Goal: Information Seeking & Learning: Learn about a topic

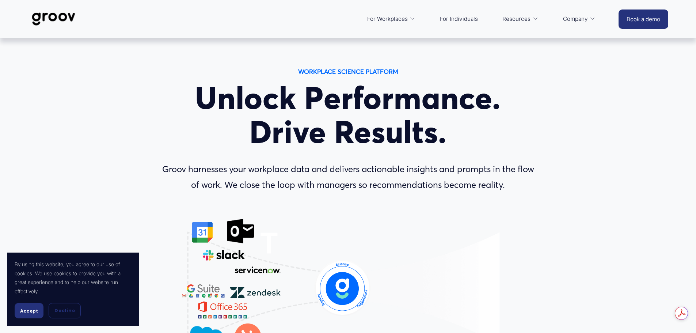
click at [26, 311] on span "Accept" at bounding box center [29, 310] width 18 height 5
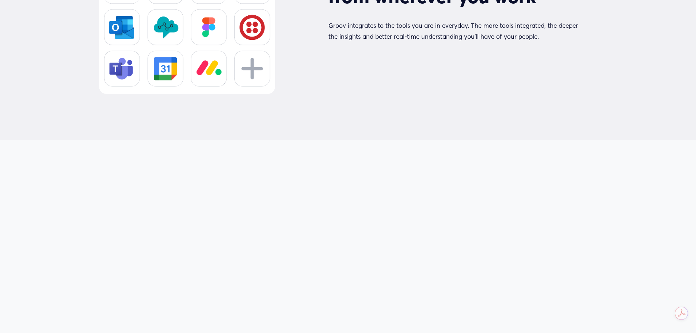
scroll to position [3619, 0]
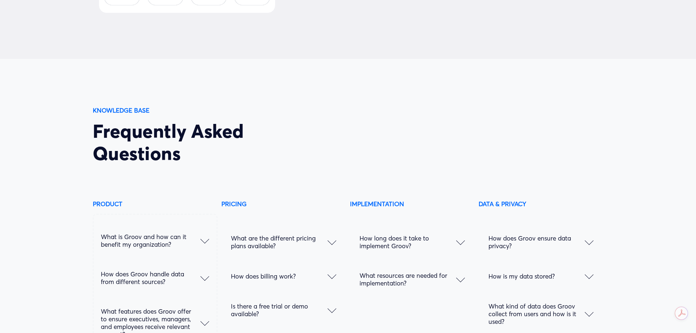
click at [307, 250] on span "What are the different pricing plans available?" at bounding box center [279, 241] width 97 height 15
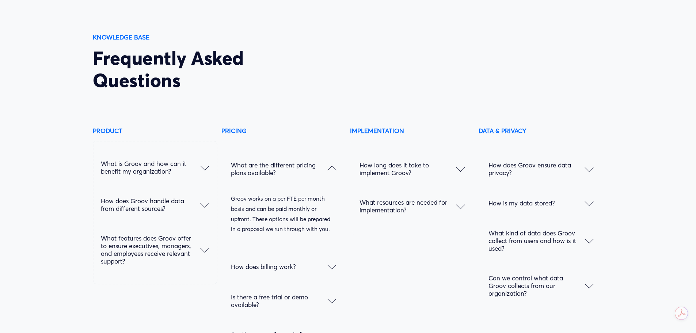
scroll to position [3729, 0]
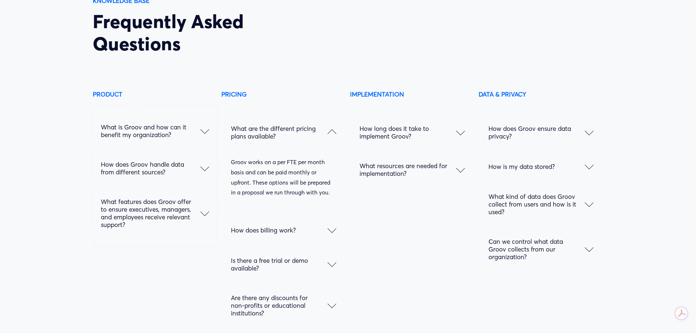
click at [330, 275] on button "Is there a free trial or demo available?" at bounding box center [283, 264] width 105 height 37
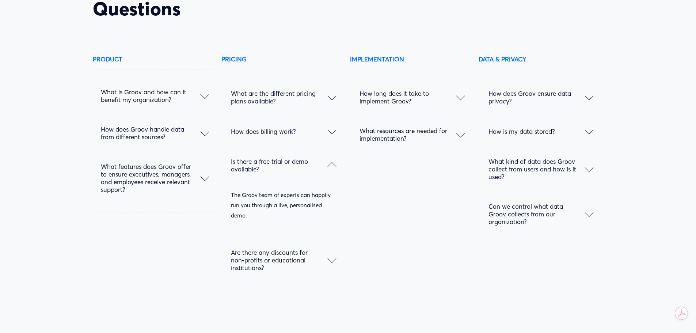
scroll to position [3802, 0]
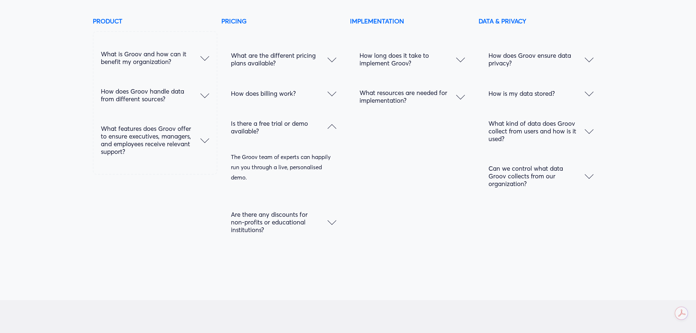
click at [320, 231] on span "Are there any discounts for non-profits or educational institutions?" at bounding box center [279, 222] width 97 height 23
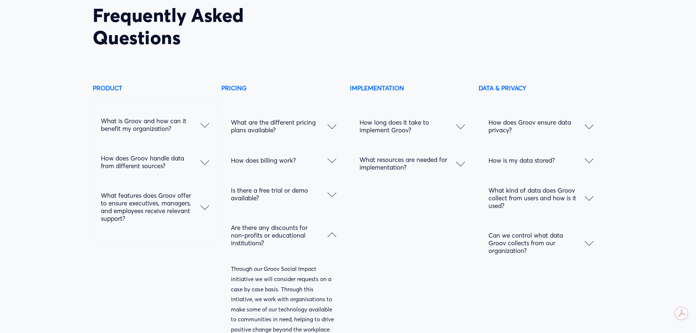
scroll to position [3729, 0]
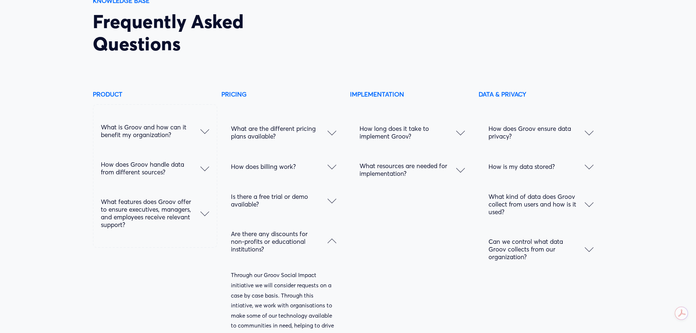
click at [433, 135] on span "How long does it take to implement Groov?" at bounding box center [408, 132] width 97 height 15
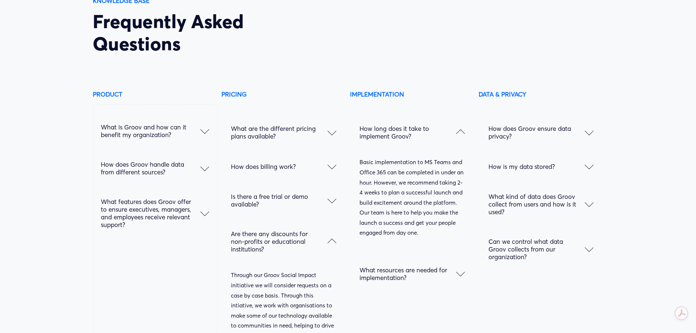
click at [176, 137] on span "What is Groov and how can it benefit my organization?" at bounding box center [150, 130] width 99 height 15
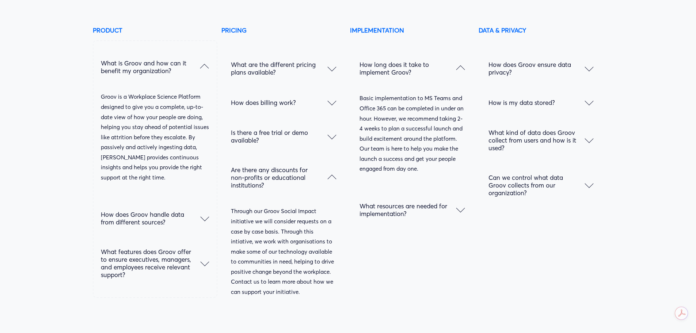
scroll to position [3838, 0]
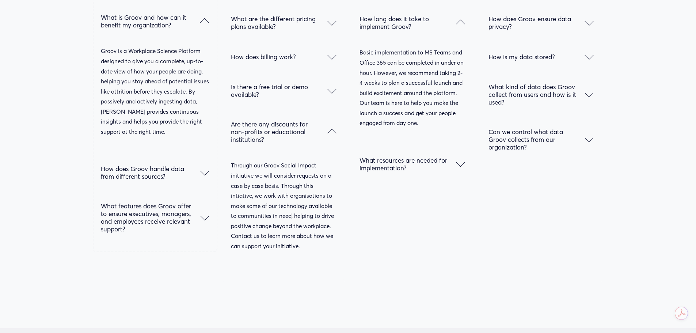
click at [159, 178] on span "How does Groov handle data from different sources?" at bounding box center [150, 172] width 99 height 15
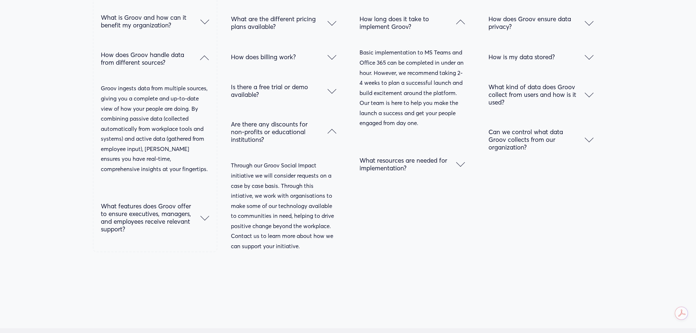
click at [189, 222] on span "What features does Groov offer to ensure executives, managers, and employees re…" at bounding box center [150, 217] width 99 height 31
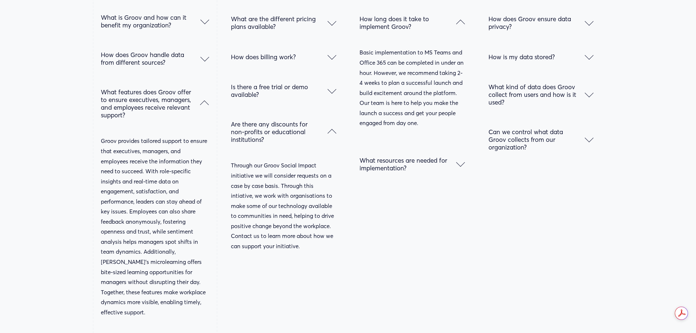
click at [555, 150] on span "Can we control what data Groov collects from our organization?" at bounding box center [537, 139] width 97 height 23
